Goal: Use online tool/utility: Utilize a website feature to perform a specific function

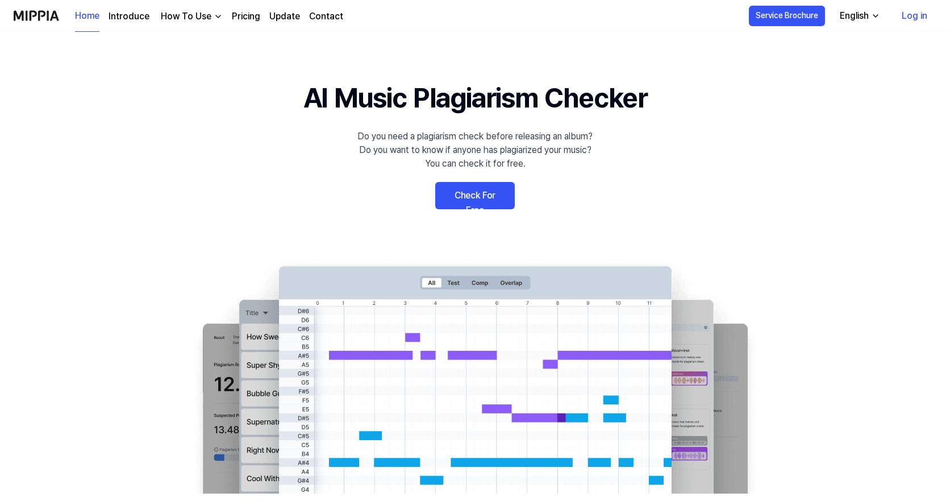
click at [464, 193] on link "Check For Free" at bounding box center [475, 195] width 80 height 27
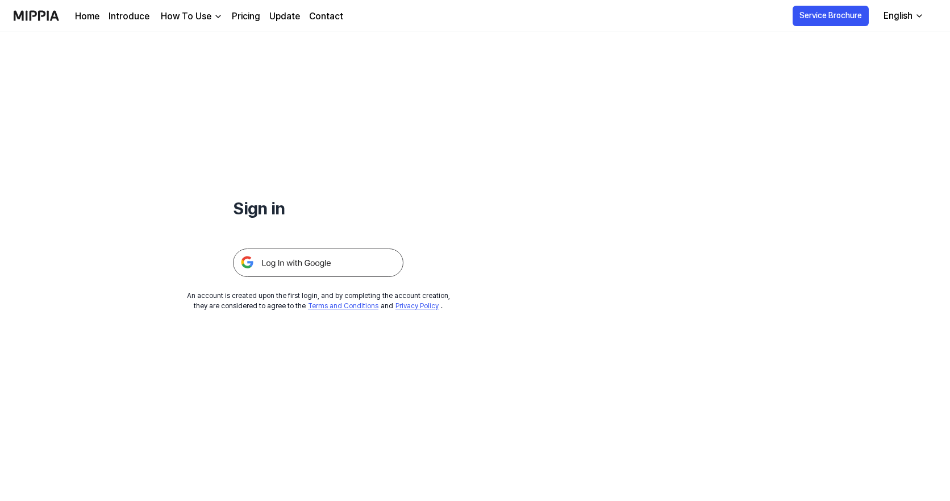
click at [281, 264] on img at bounding box center [318, 262] width 170 height 28
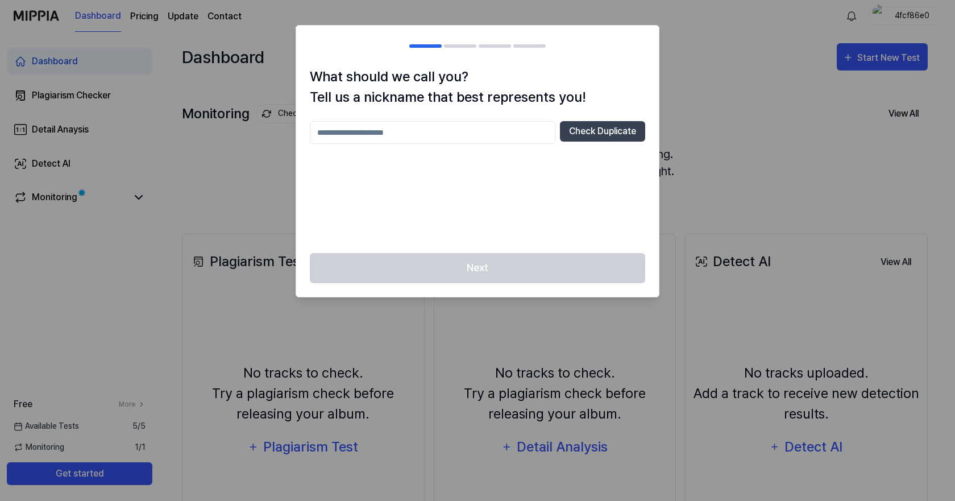
click at [409, 126] on input "text" at bounding box center [432, 132] width 245 height 23
type input "**********"
click at [594, 128] on button "Check Duplicate" at bounding box center [602, 131] width 85 height 20
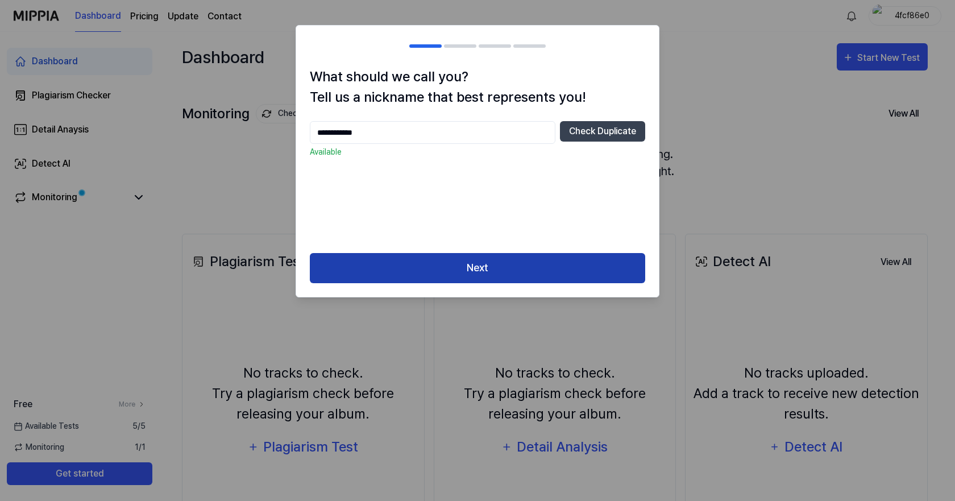
click at [458, 267] on button "Next" at bounding box center [477, 268] width 335 height 30
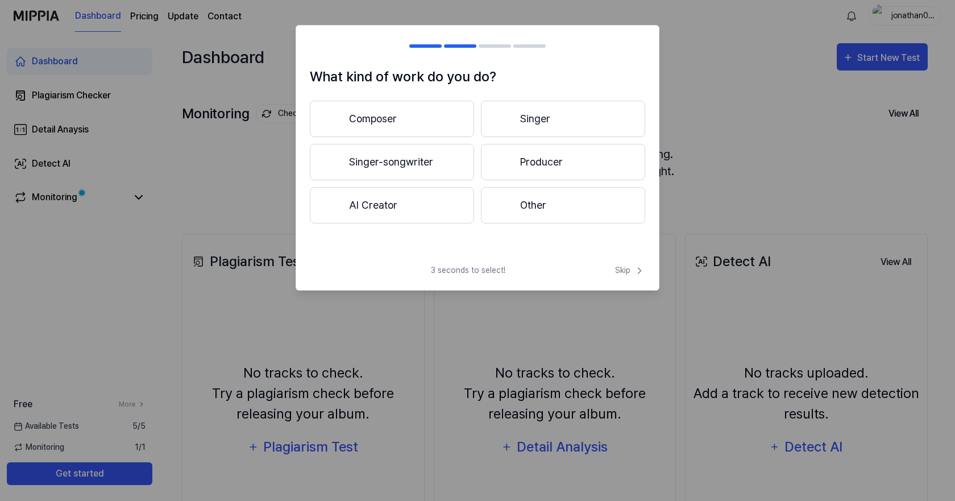
click at [369, 114] on button "Composer" at bounding box center [392, 119] width 164 height 36
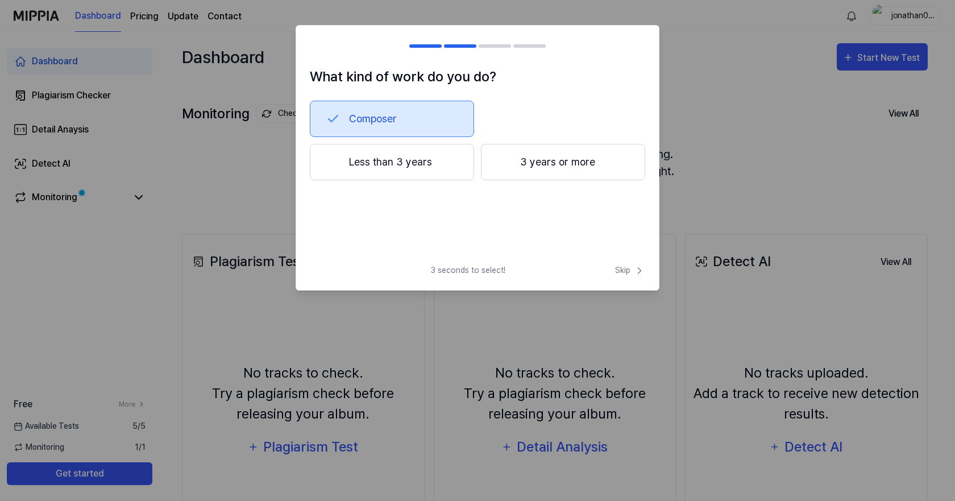
click at [517, 163] on button "3 years or more" at bounding box center [563, 162] width 164 height 36
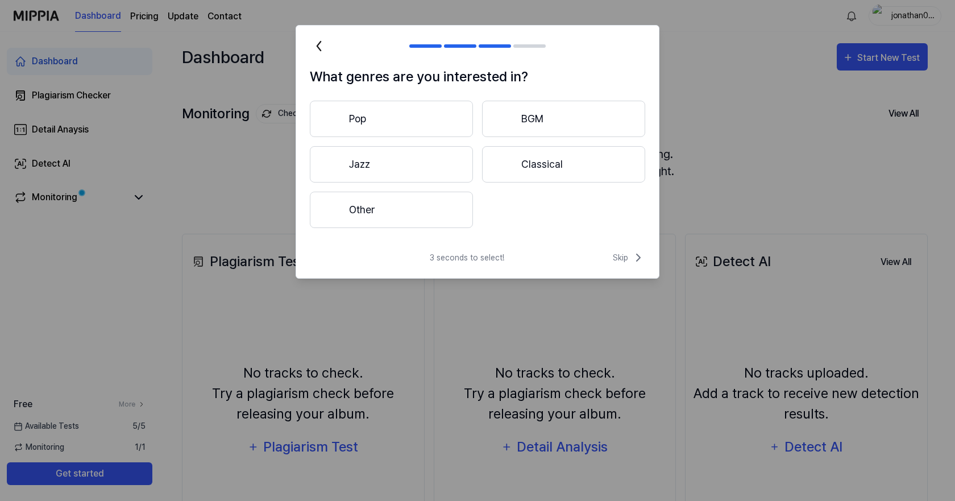
click at [374, 120] on button "Pop" at bounding box center [391, 119] width 163 height 36
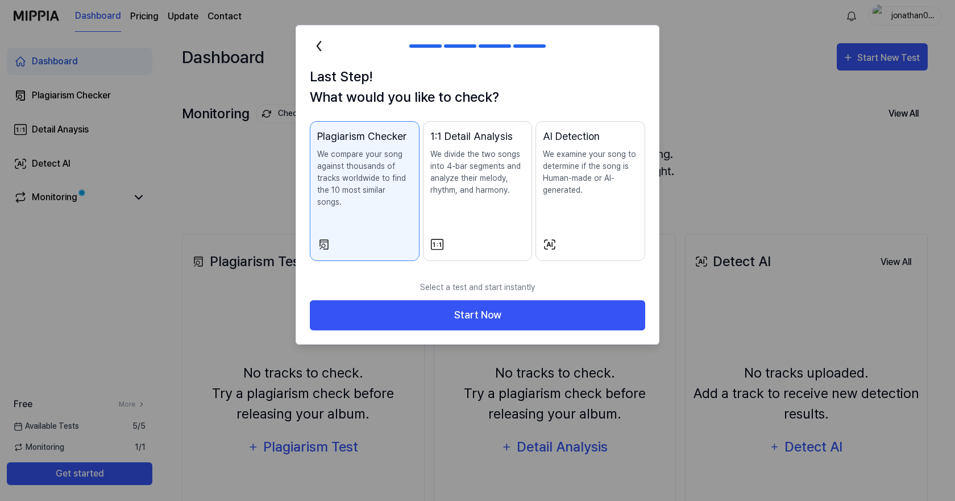
click at [617, 191] on p "We examine your song to determine if the song is Human-made or AI-generated." at bounding box center [590, 172] width 95 height 48
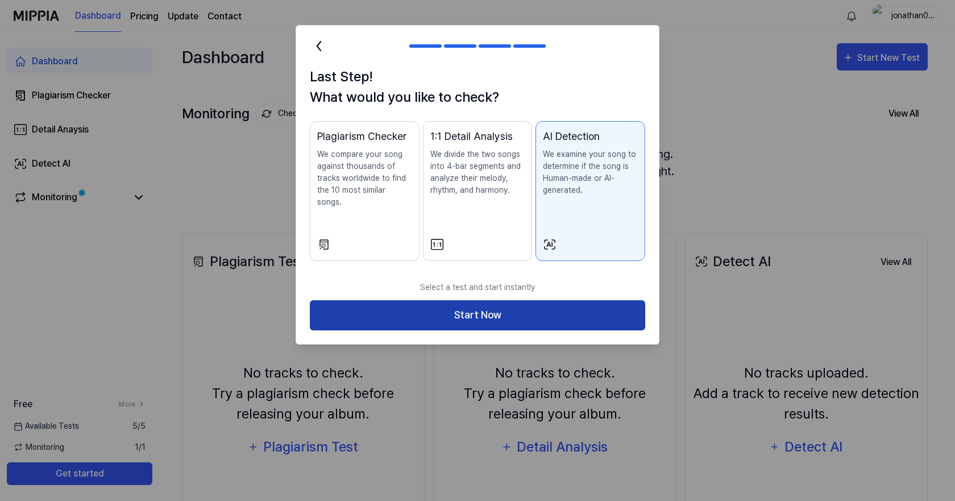
click at [526, 304] on button "Start Now" at bounding box center [477, 315] width 335 height 30
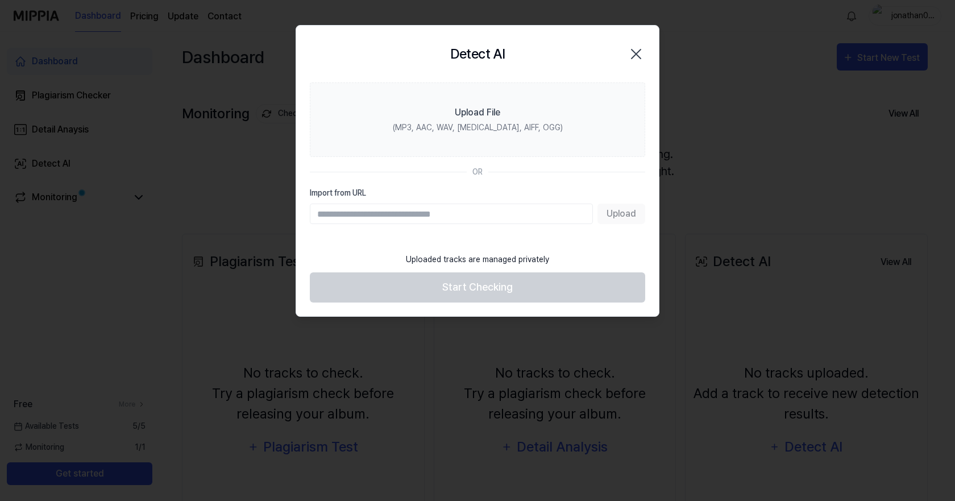
click at [430, 214] on input "Import from URL" at bounding box center [451, 213] width 283 height 20
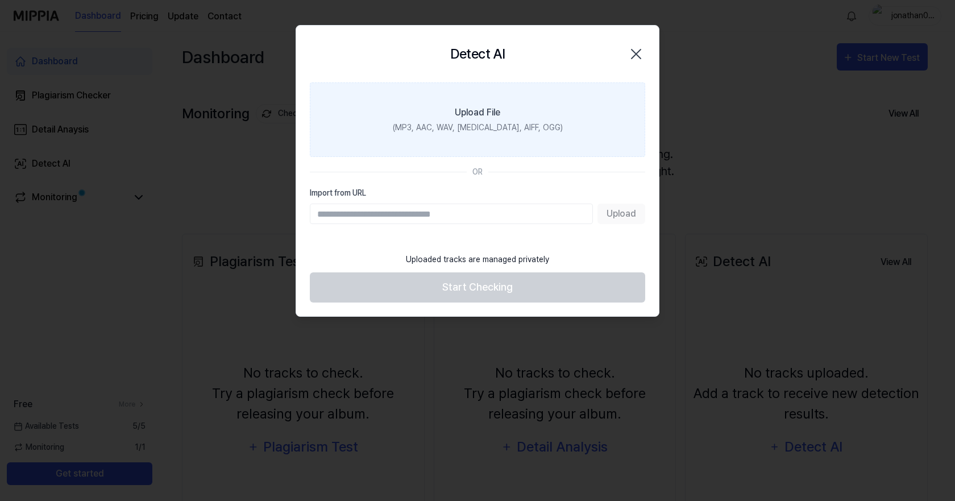
click at [477, 107] on div "Upload File" at bounding box center [477, 113] width 45 height 14
click at [0, 0] on input "Upload File (MP3, AAC, WAV, [MEDICAL_DATA], AIFF, OGG)" at bounding box center [0, 0] width 0 height 0
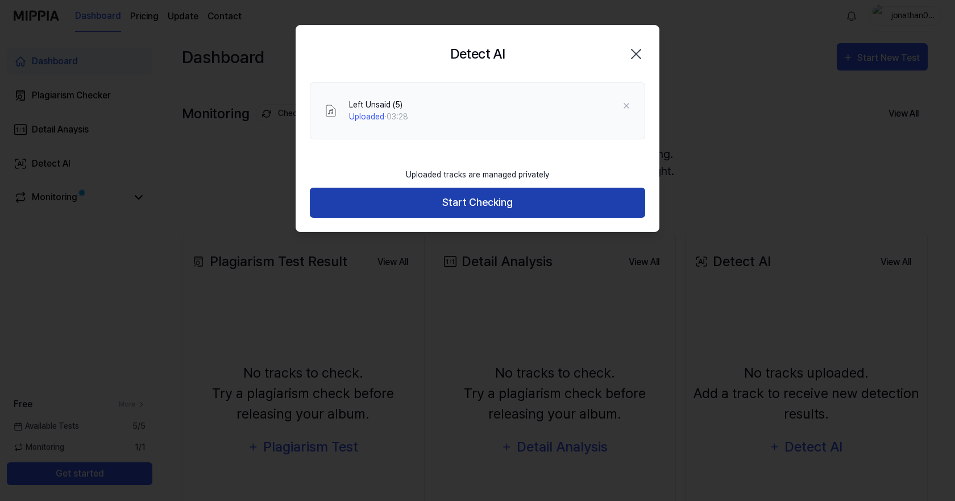
click at [468, 198] on button "Start Checking" at bounding box center [477, 203] width 335 height 30
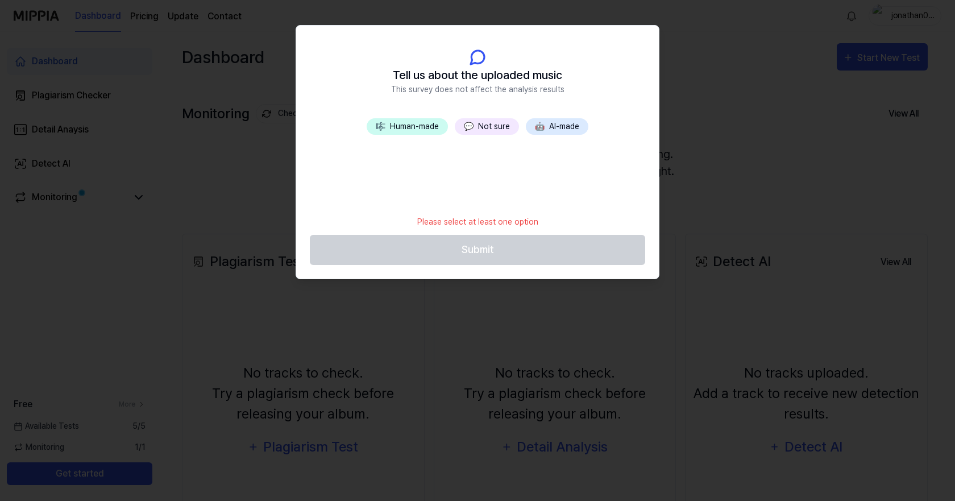
click at [387, 121] on button "🎼 Human-made" at bounding box center [406, 126] width 81 height 16
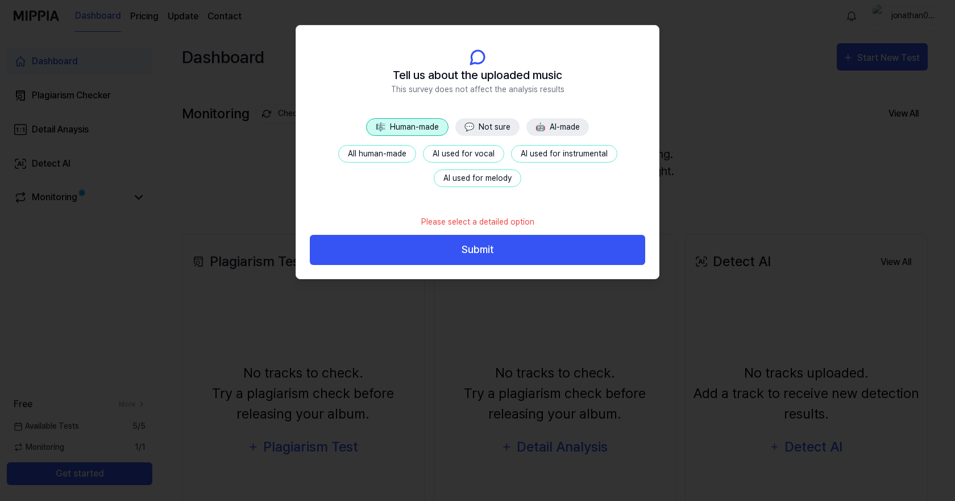
click at [372, 152] on button "All human-made" at bounding box center [377, 154] width 78 height 18
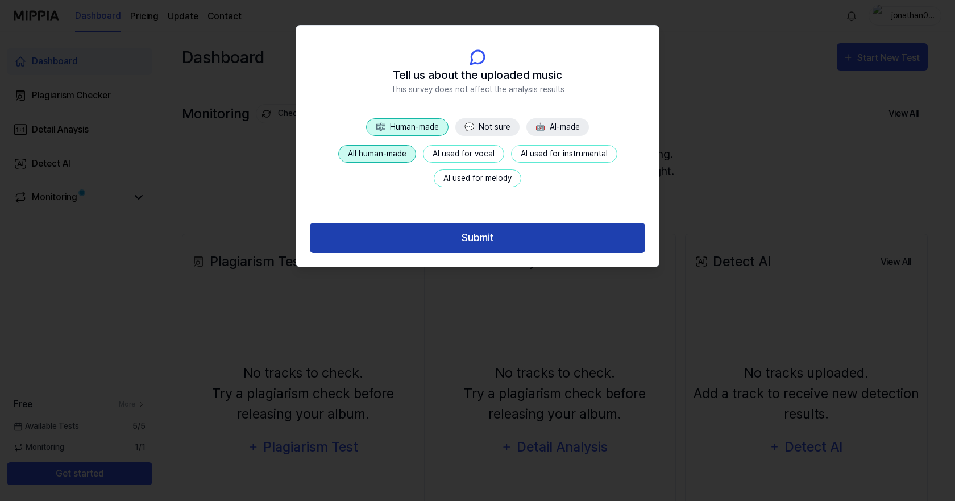
click at [477, 230] on button "Submit" at bounding box center [477, 238] width 335 height 30
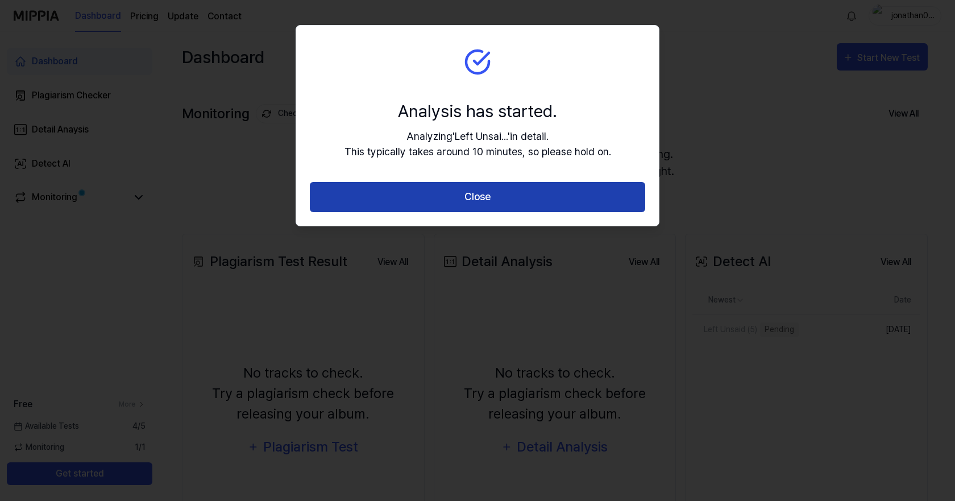
click at [463, 195] on button "Close" at bounding box center [477, 197] width 335 height 30
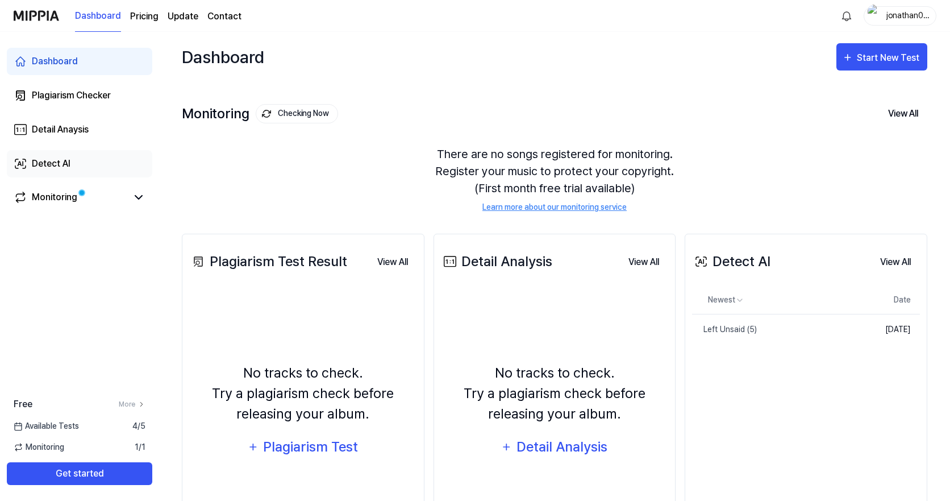
click at [45, 163] on div "Detect AI" at bounding box center [51, 164] width 39 height 14
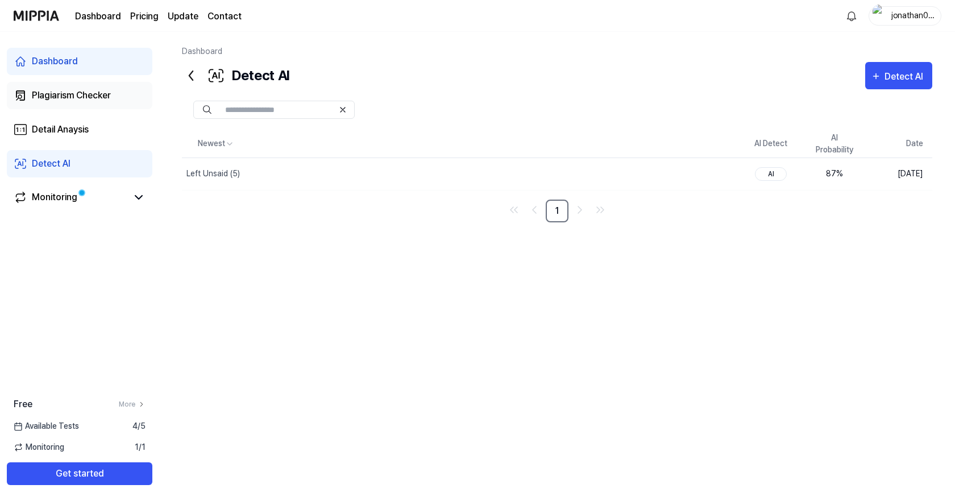
click at [48, 96] on div "Plagiarism Checker" at bounding box center [71, 96] width 79 height 14
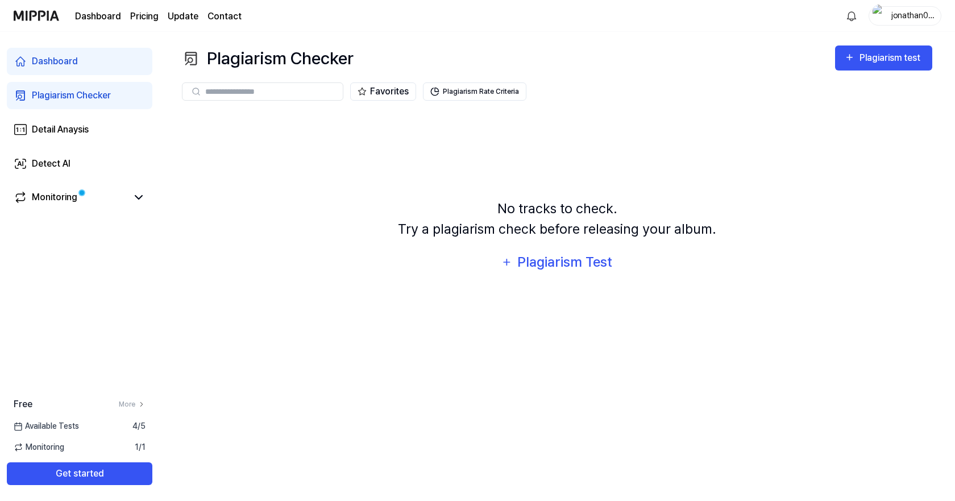
click at [46, 60] on div "Dashboard" at bounding box center [55, 62] width 46 height 14
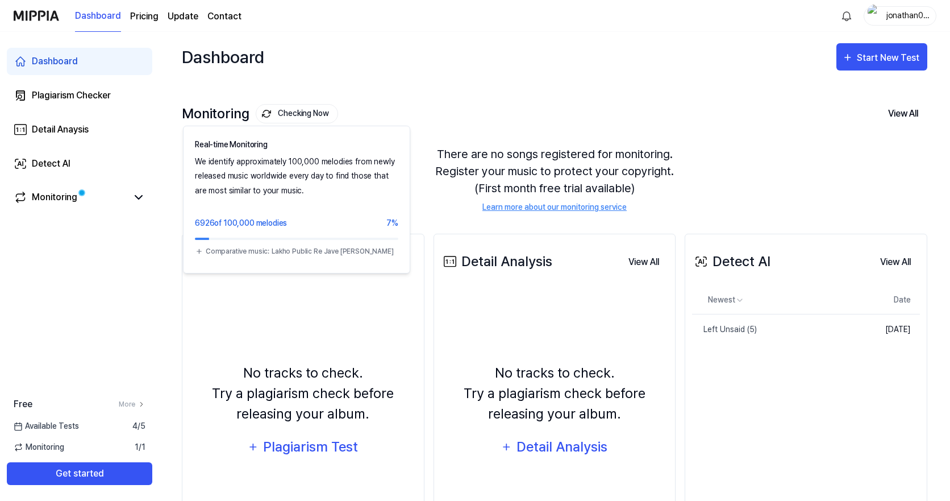
click at [264, 110] on img at bounding box center [266, 113] width 9 height 9
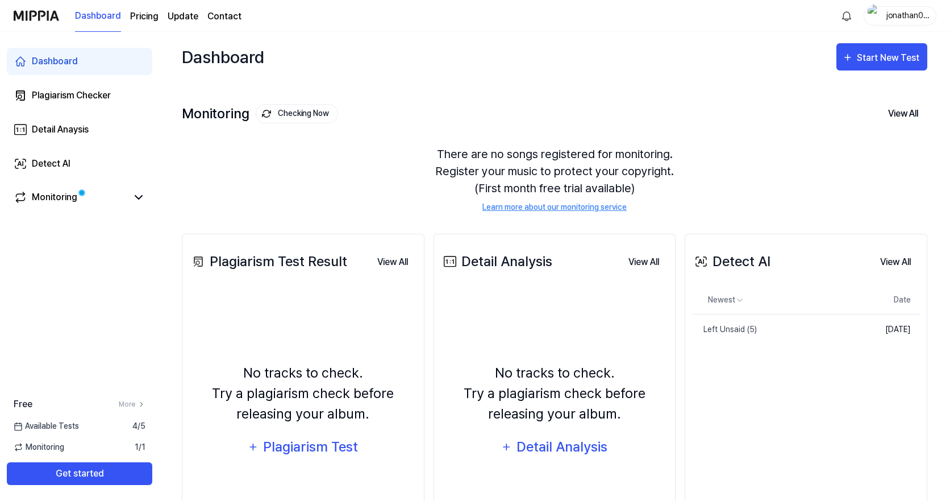
click at [264, 110] on img at bounding box center [266, 113] width 9 height 9
